Goal: Information Seeking & Learning: Learn about a topic

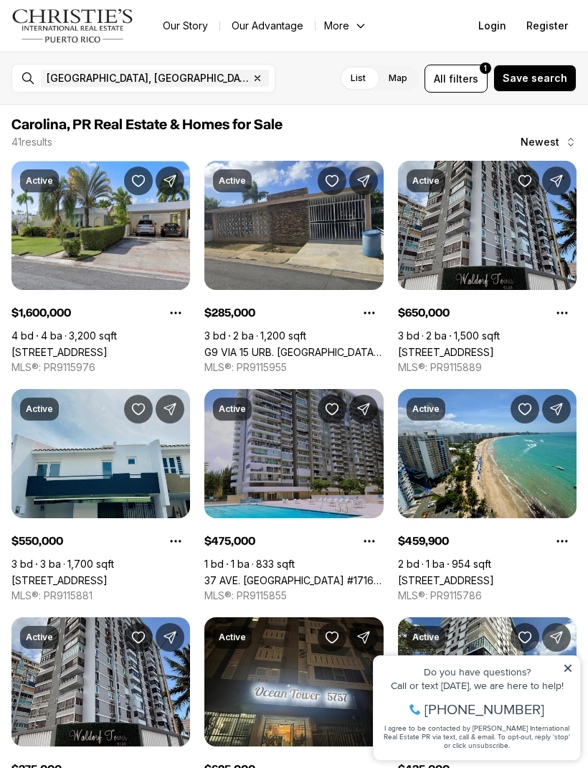
click at [241, 346] on link "G9 VIA 15 URB. VILLA FONTANA, CAROLINA PR, 00983" at bounding box center [293, 352] width 179 height 12
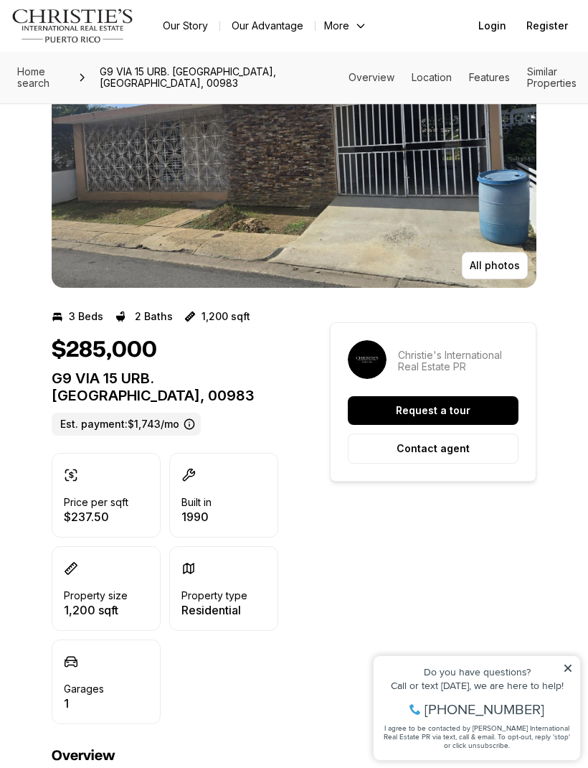
scroll to position [100, 0]
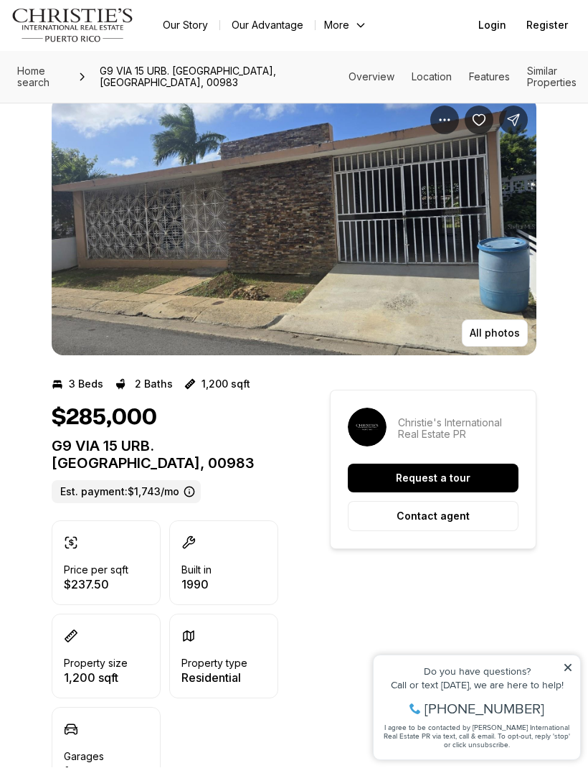
click at [510, 336] on p "All photos" at bounding box center [495, 333] width 50 height 11
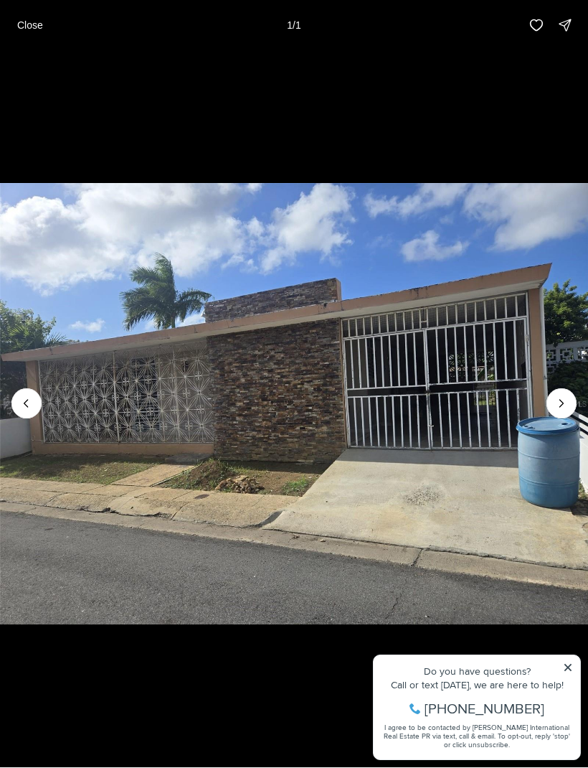
scroll to position [29, 0]
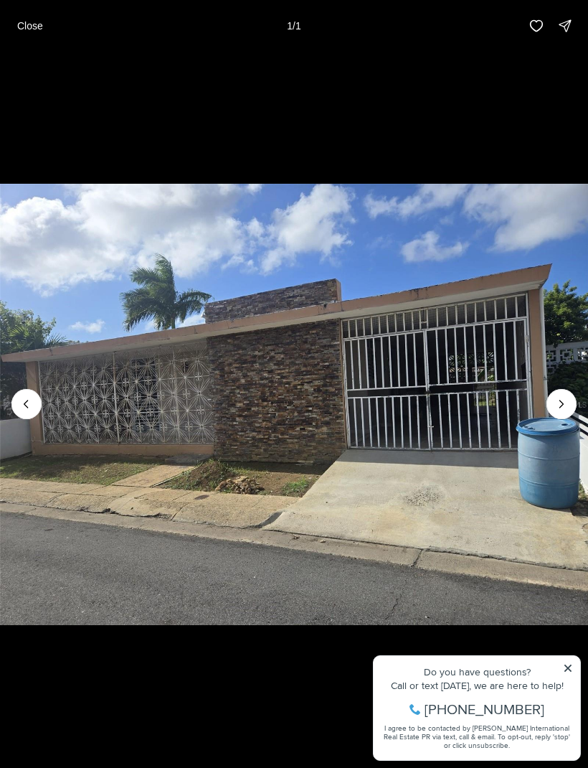
click at [556, 409] on div at bounding box center [562, 404] width 30 height 30
click at [563, 408] on div at bounding box center [562, 404] width 30 height 30
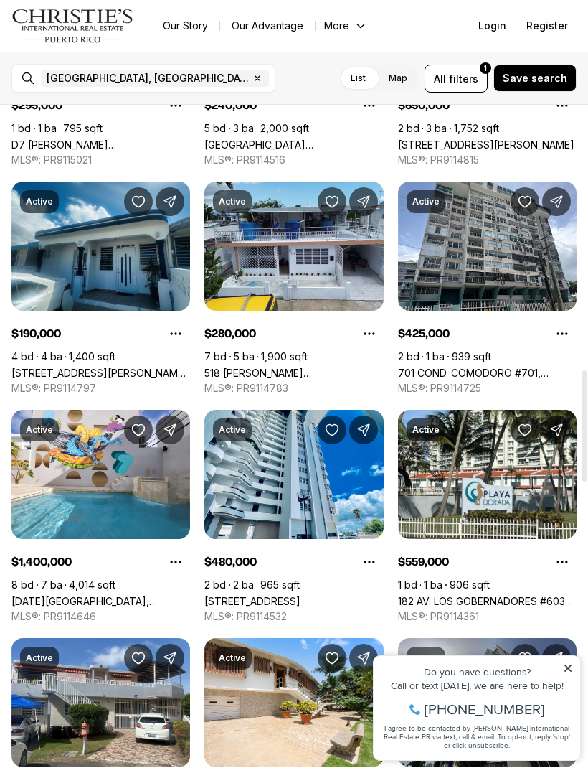
scroll to position [1577, 0]
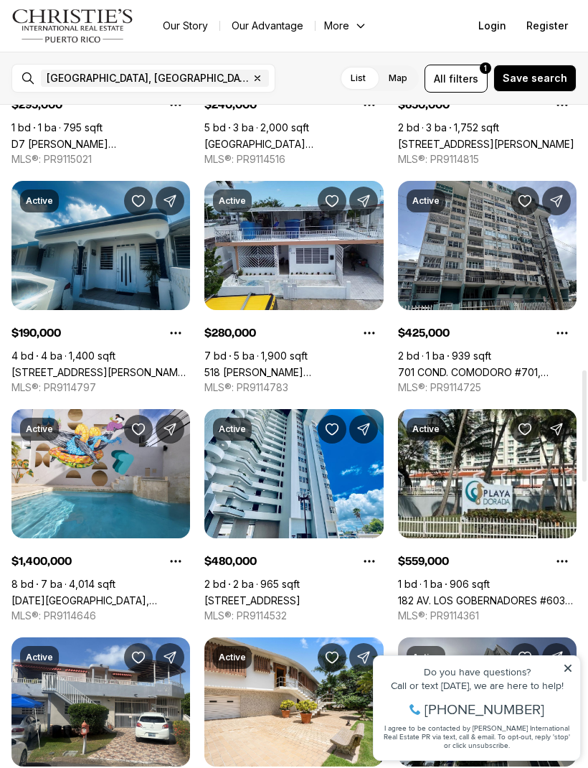
click at [72, 366] on link "[STREET_ADDRESS][PERSON_NAME] LA MARINA, CAROLINA PR, 00979" at bounding box center [100, 372] width 179 height 12
